Goal: Information Seeking & Learning: Stay updated

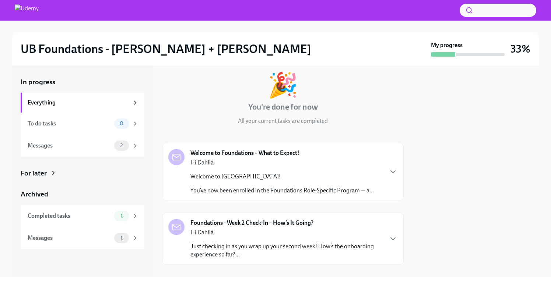
scroll to position [43, 0]
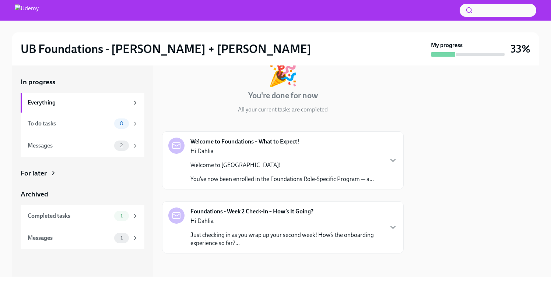
click at [334, 233] on p "Just checking in as you wrap up your second week! How’s the onboarding experien…" at bounding box center [286, 239] width 192 height 16
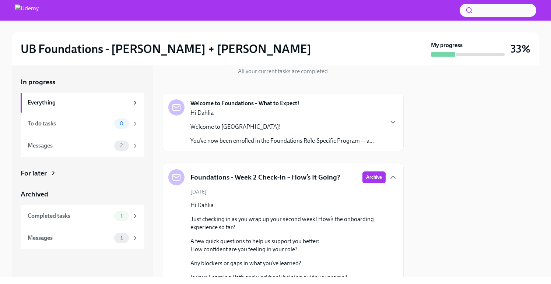
scroll to position [152, 0]
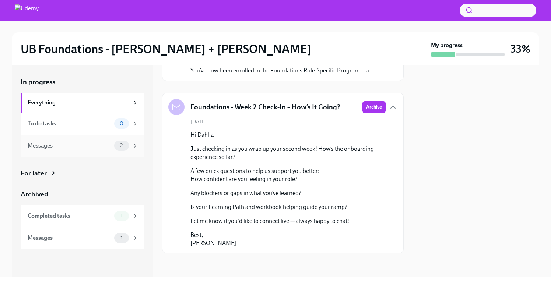
click at [80, 150] on div "Messages 2" at bounding box center [83, 146] width 111 height 10
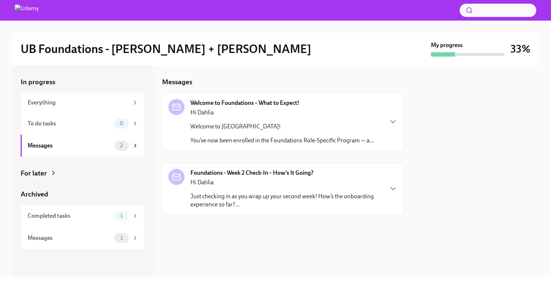
click at [238, 192] on p "Just checking in as you wrap up your second week! How’s the onboarding experien…" at bounding box center [286, 200] width 192 height 16
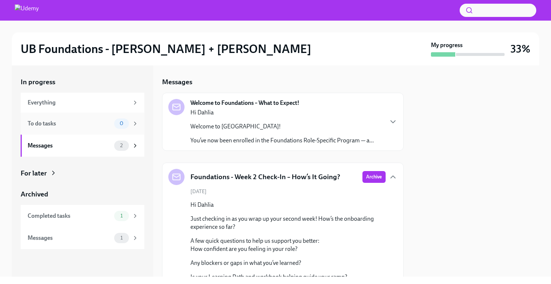
click at [66, 128] on div "To do tasks 0" at bounding box center [83, 124] width 111 height 10
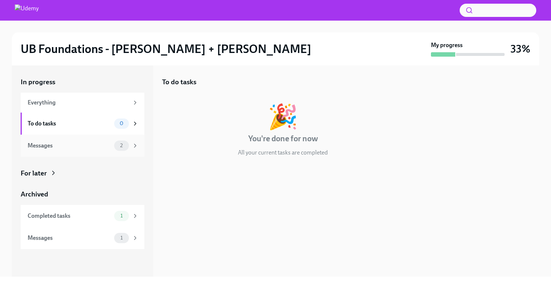
click at [64, 144] on div "Messages" at bounding box center [70, 146] width 84 height 8
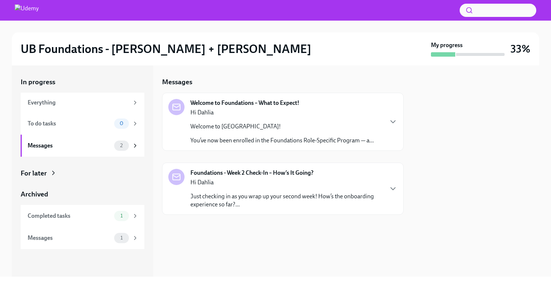
click at [326, 131] on div "Hi Dahlia Welcome to Udemy! You’ve now been enrolled in the Foundations Role-Sp…" at bounding box center [281, 127] width 183 height 36
